Goal: Find specific page/section: Find specific page/section

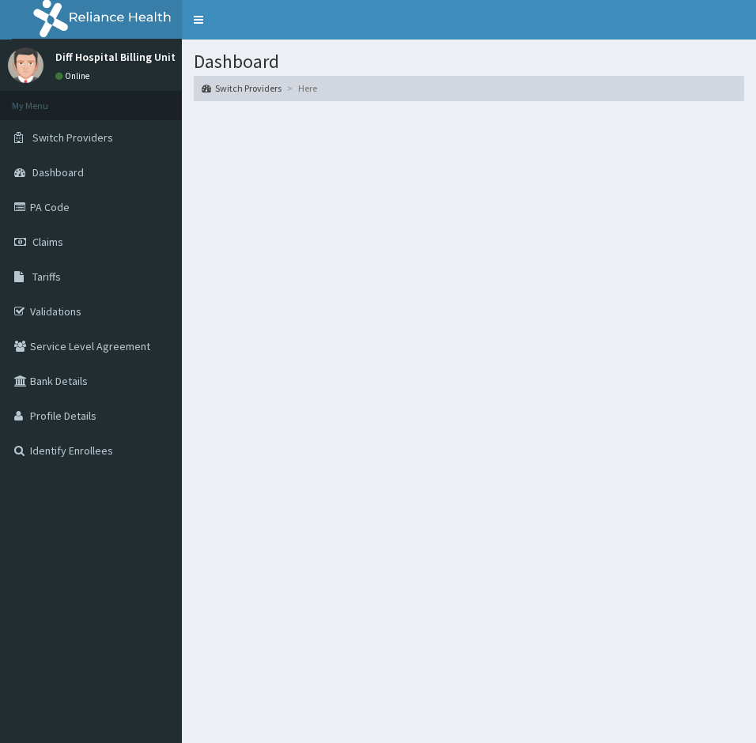
click at [63, 209] on link "PA Code" at bounding box center [91, 207] width 182 height 35
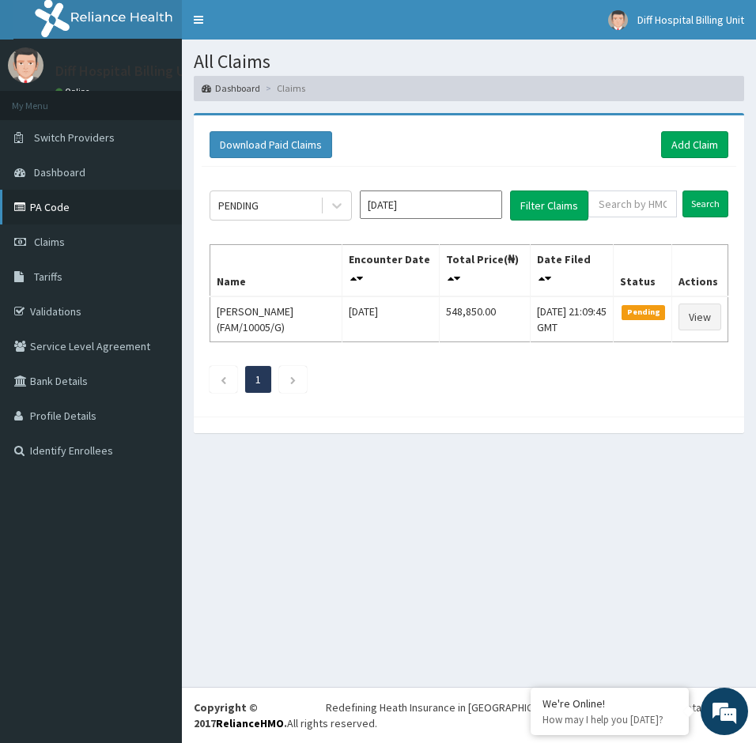
click at [62, 213] on link "PA Code" at bounding box center [91, 207] width 182 height 35
